Goal: Check status

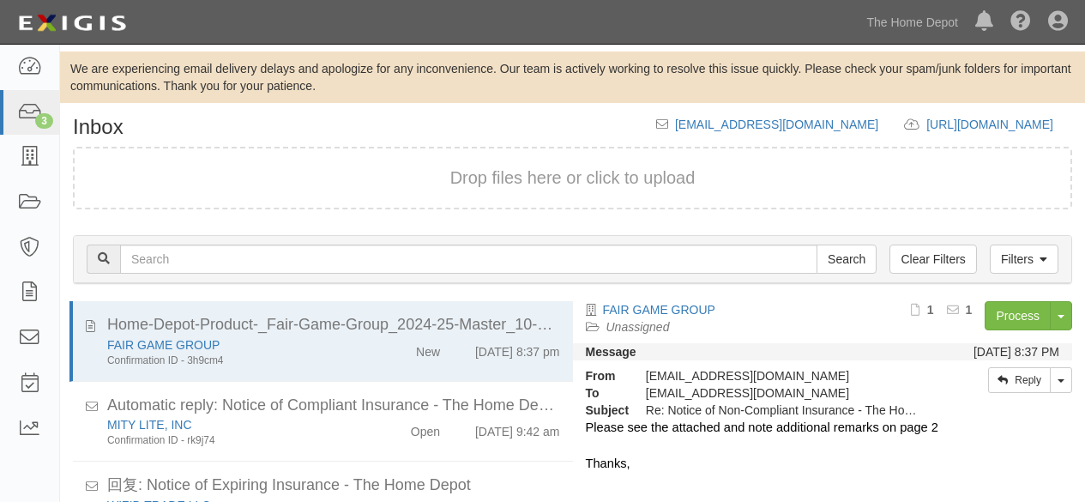
scroll to position [107, 0]
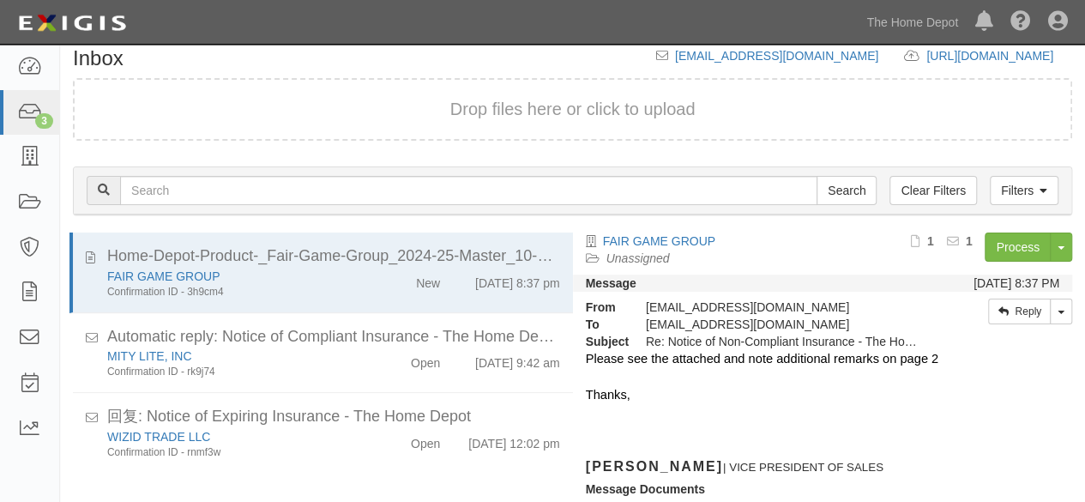
scroll to position [54, 0]
